Goal: Information Seeking & Learning: Understand process/instructions

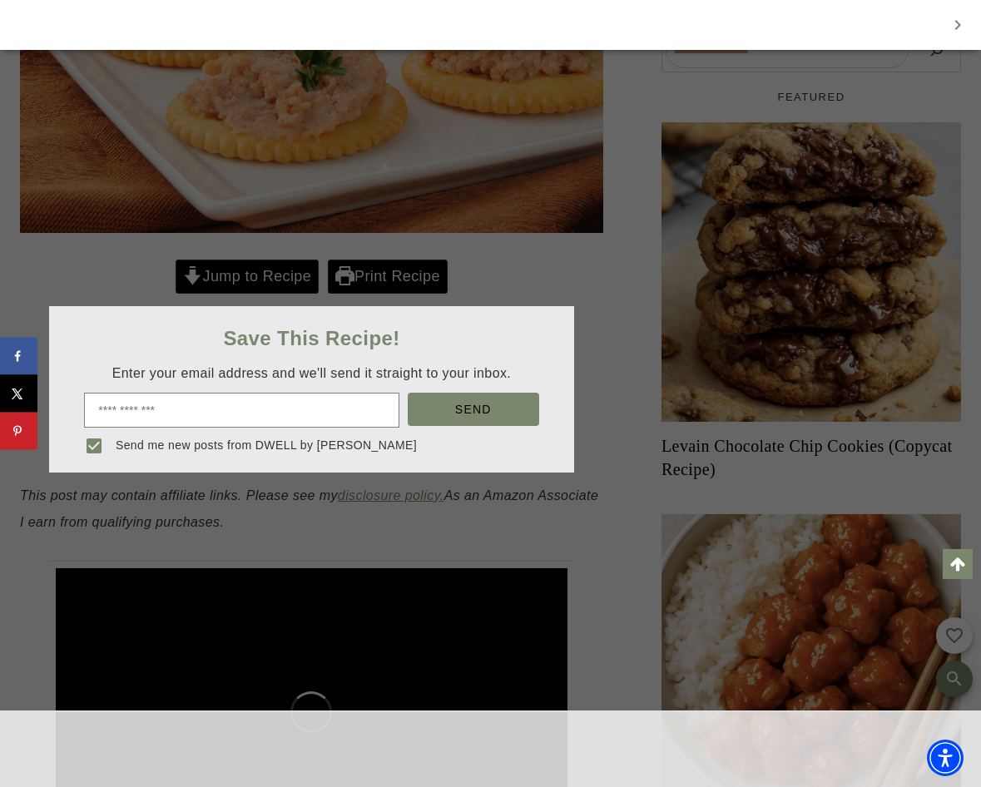
scroll to position [656, 0]
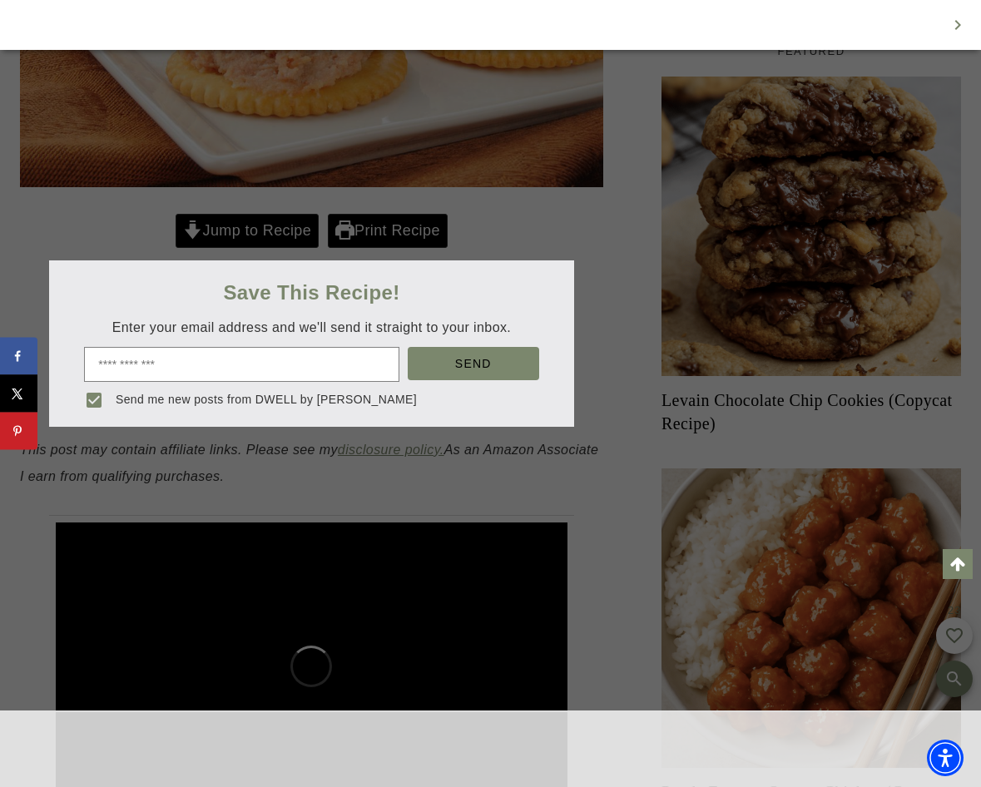
click at [244, 232] on div at bounding box center [490, 393] width 981 height 787
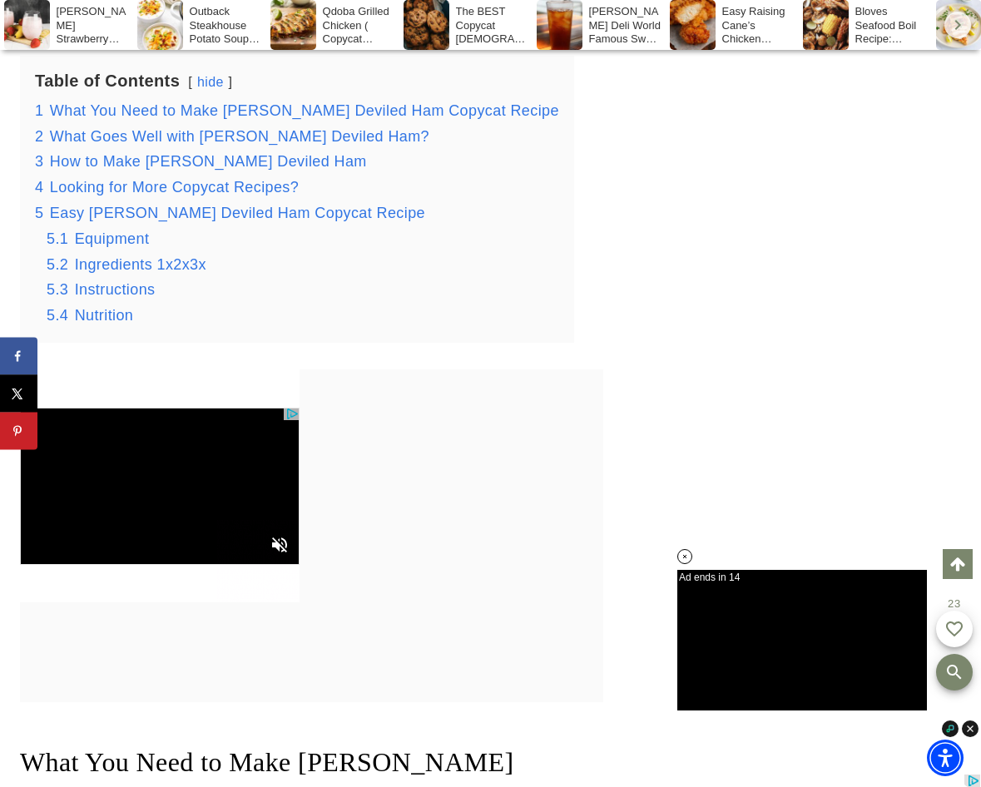
scroll to position [0, 0]
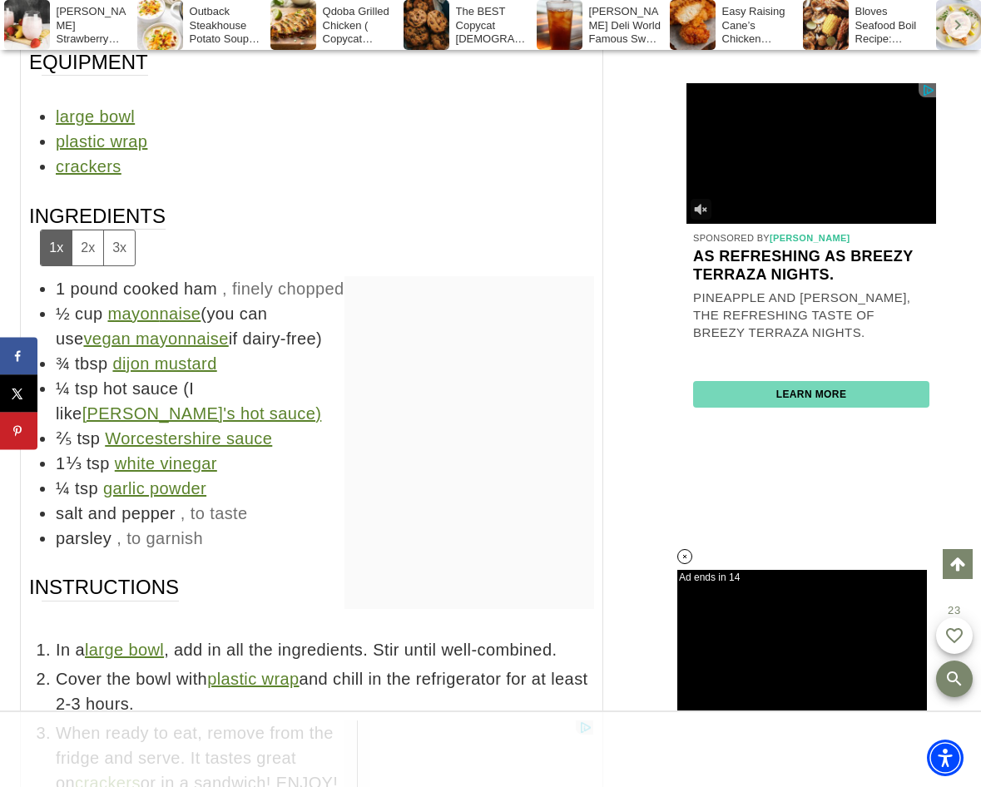
drag, startPoint x: 205, startPoint y: 541, endPoint x: 345, endPoint y: 318, distance: 263.7
click at [77, 304] on ul "1 pound cooked ham , finely chopped ½ cup mayon n aise (you can use vegan mayon…" at bounding box center [311, 413] width 565 height 275
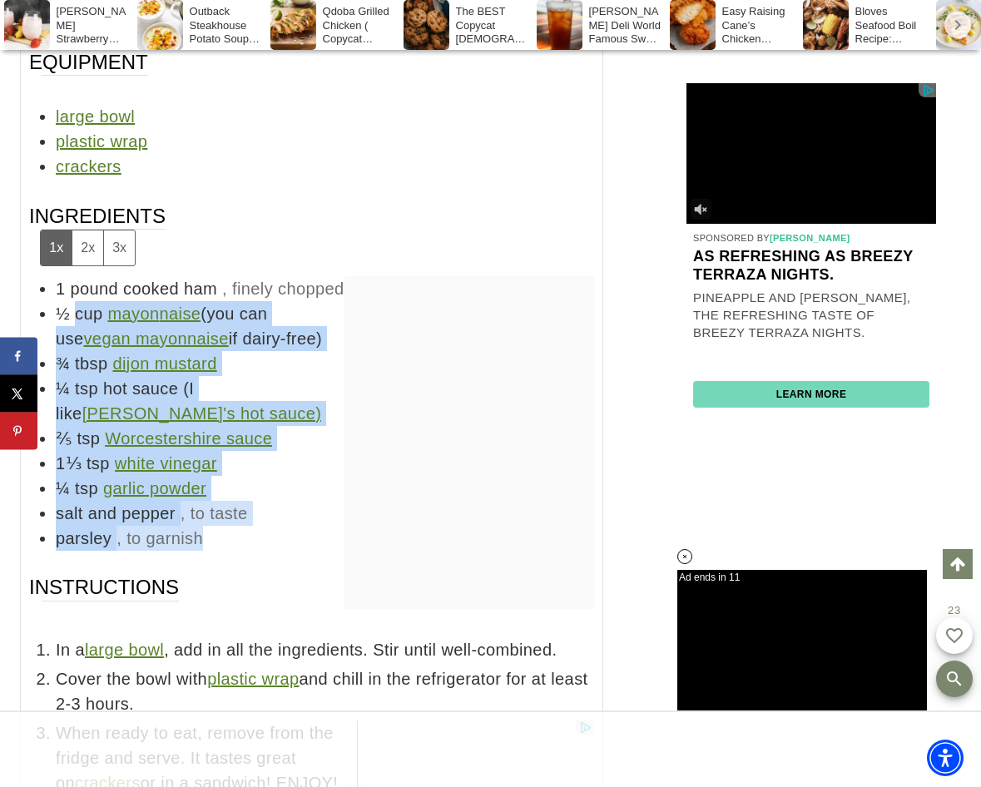
click at [299, 545] on li "[PERSON_NAME] , to garnish" at bounding box center [325, 538] width 539 height 25
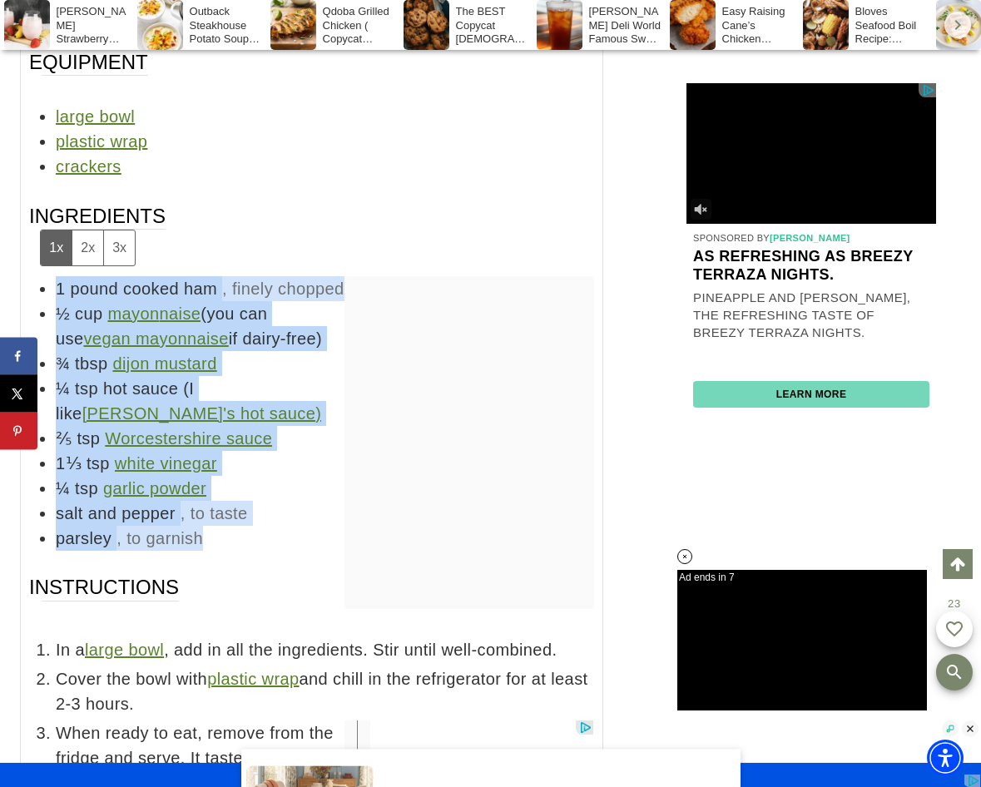
drag, startPoint x: 233, startPoint y: 539, endPoint x: 57, endPoint y: 271, distance: 321.6
click at [57, 276] on ul "1 pound cooked ham , finely chopped ½ cup mayon n aise (you can use vegan mayon…" at bounding box center [311, 413] width 565 height 275
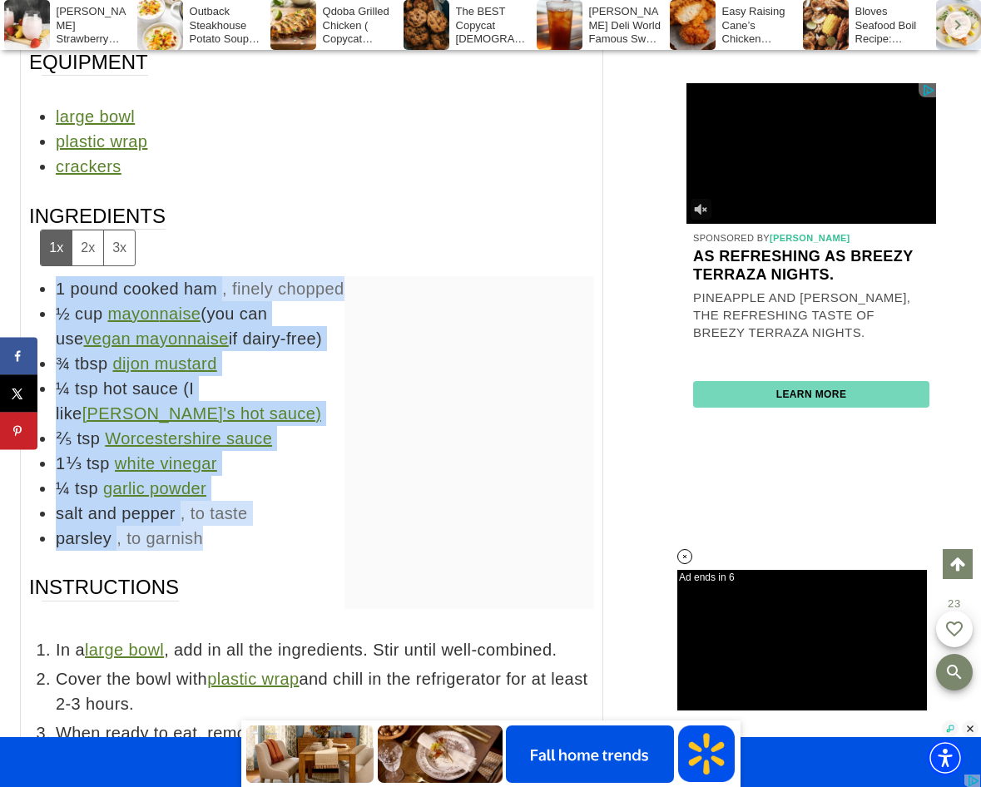
drag, startPoint x: 57, startPoint y: 271, endPoint x: 112, endPoint y: 256, distance: 57.5
copy ul "1 pound cooked ham , finely chopped ½ cup mayon n aise (you can use vegan mayon…"
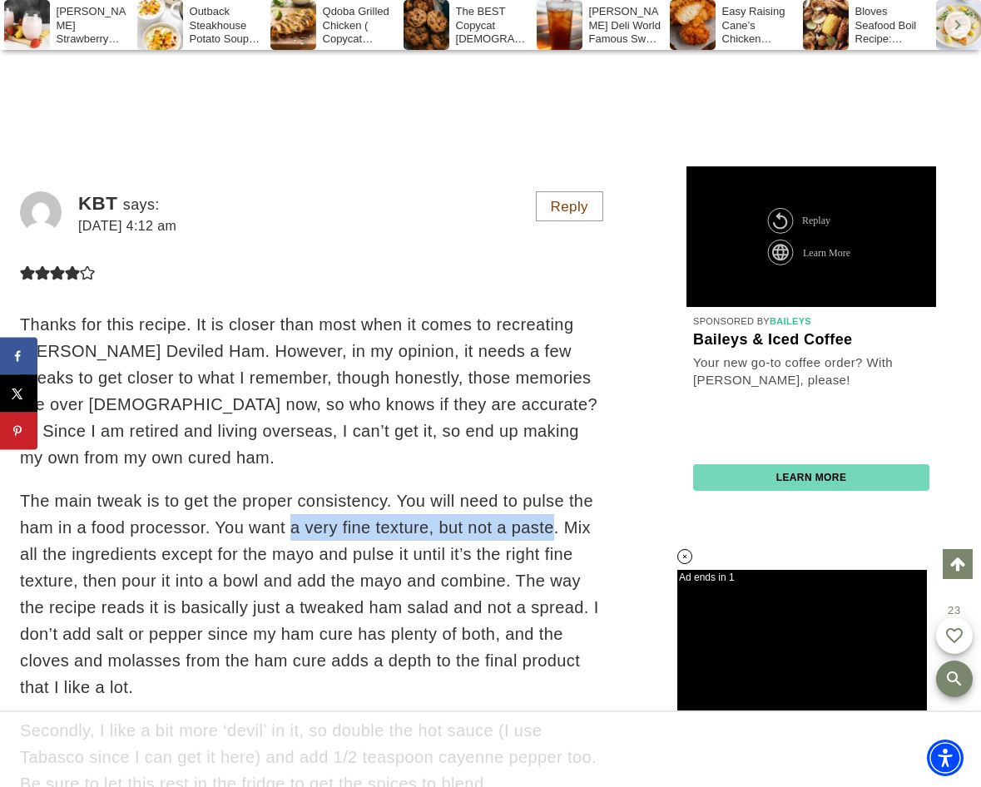
drag, startPoint x: 552, startPoint y: 525, endPoint x: 291, endPoint y: 531, distance: 260.6
click at [291, 531] on p "The main tweak is to get the proper consistency. You will need to pulse the ham…" at bounding box center [311, 594] width 583 height 213
drag, startPoint x: 291, startPoint y: 531, endPoint x: 351, endPoint y: 525, distance: 60.2
copy p "a very fine texture, but not a paste"
